Goal: Information Seeking & Learning: Learn about a topic

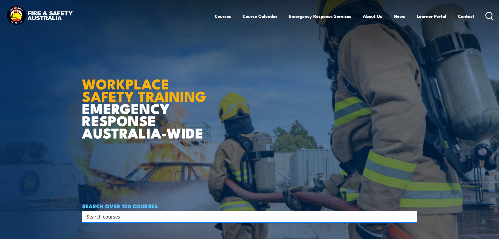
click at [490, 17] on icon at bounding box center [489, 16] width 8 height 9
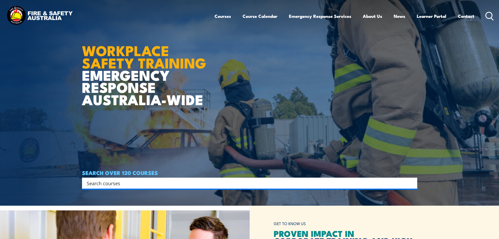
scroll to position [131, 0]
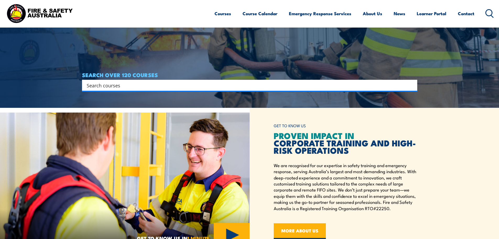
click at [236, 82] on input "Search input" at bounding box center [246, 85] width 319 height 8
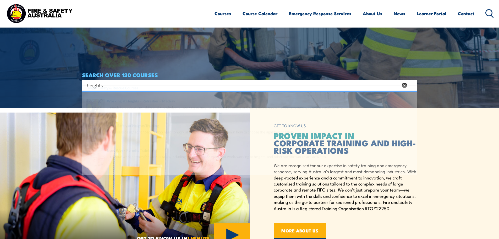
type input "heights"
click at [173, 141] on span at bounding box center [250, 145] width 332 height 25
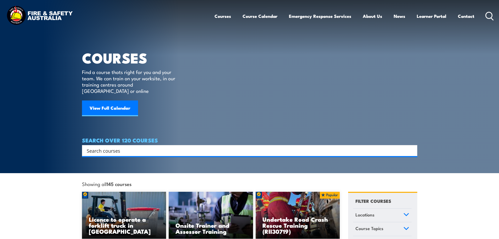
click at [270, 146] on input "Search input" at bounding box center [246, 150] width 319 height 8
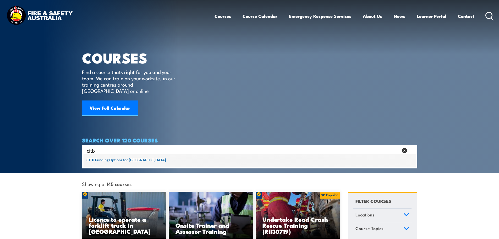
type input "citb"
click at [131, 159] on span at bounding box center [250, 160] width 332 height 13
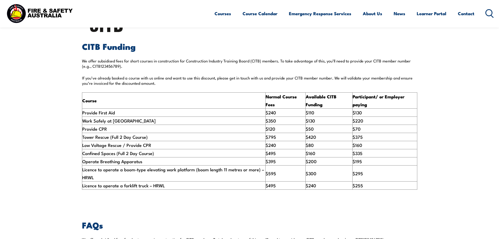
scroll to position [183, 0]
